Goal: Information Seeking & Learning: Learn about a topic

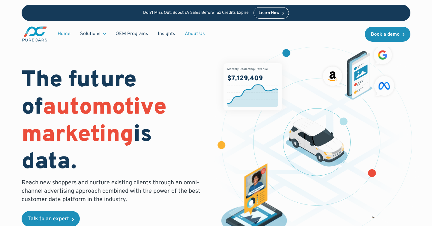
click at [198, 35] on link "About Us" at bounding box center [195, 33] width 30 height 11
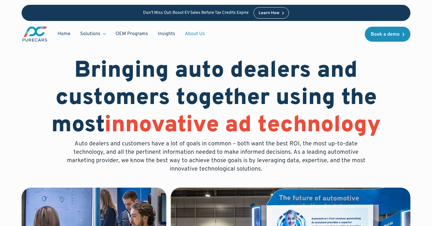
click at [191, 32] on link "About Us" at bounding box center [195, 33] width 30 height 11
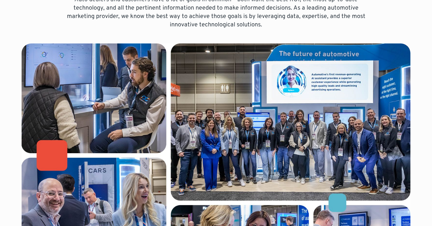
scroll to position [145, 0]
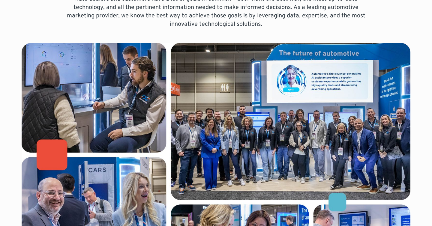
click at [195, 137] on img at bounding box center [216, 172] width 388 height 259
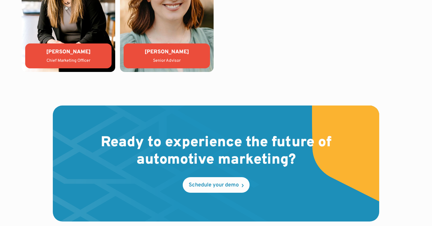
scroll to position [1399, 0]
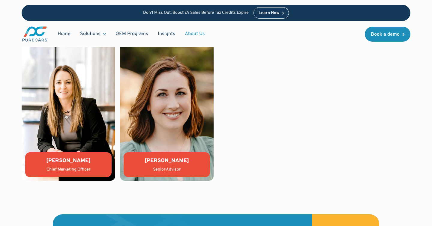
click at [89, 113] on img at bounding box center [68, 110] width 93 height 140
drag, startPoint x: 71, startPoint y: 147, endPoint x: 79, endPoint y: 173, distance: 27.2
click at [71, 147] on img at bounding box center [68, 110] width 93 height 140
drag, startPoint x: 80, startPoint y: 175, endPoint x: 86, endPoint y: 174, distance: 6.7
click at [80, 175] on div "Kate Colacelli Chief Marketing Officer" at bounding box center [68, 164] width 86 height 25
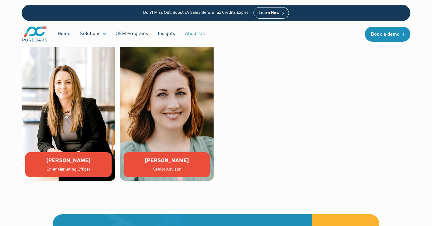
click at [140, 157] on div "[PERSON_NAME]" at bounding box center [166, 160] width 77 height 7
drag, startPoint x: 187, startPoint y: 113, endPoint x: 194, endPoint y: 114, distance: 6.8
click at [187, 113] on img at bounding box center [166, 110] width 93 height 140
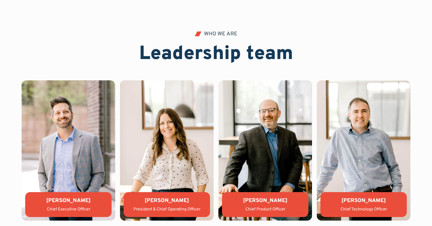
scroll to position [1210, 0]
click at [55, 120] on img at bounding box center [68, 150] width 93 height 140
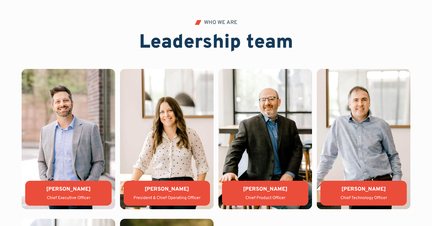
scroll to position [1250, 0]
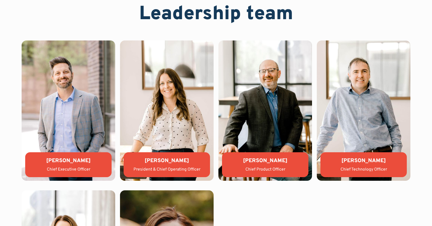
click at [169, 120] on img at bounding box center [166, 110] width 93 height 140
drag, startPoint x: 254, startPoint y: 121, endPoint x: 281, endPoint y: 121, distance: 27.3
click at [254, 121] on img at bounding box center [264, 110] width 93 height 140
drag, startPoint x: 365, startPoint y: 118, endPoint x: 356, endPoint y: 119, distance: 9.3
click at [365, 118] on img at bounding box center [362, 110] width 93 height 140
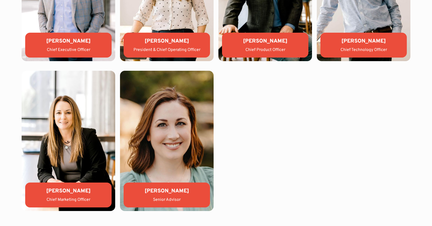
scroll to position [1374, 0]
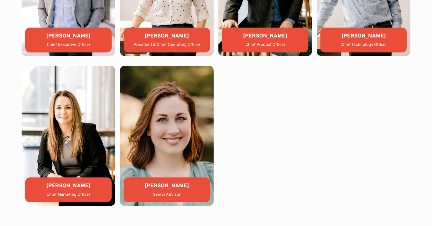
drag, startPoint x: 177, startPoint y: 124, endPoint x: 169, endPoint y: 124, distance: 7.8
click at [177, 124] on img at bounding box center [166, 136] width 93 height 140
click at [83, 121] on img at bounding box center [68, 136] width 93 height 140
